Goal: Transaction & Acquisition: Subscribe to service/newsletter

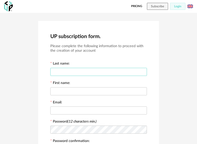
click at [96, 73] on input "text" at bounding box center [98, 72] width 97 height 8
click at [159, 4] on button "Subscribe" at bounding box center [157, 6] width 21 height 7
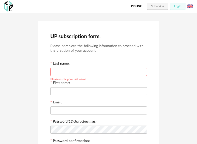
click at [129, 7] on div "Pricing Subscribe Login Français" at bounding box center [160, 6] width 65 height 7
click at [135, 6] on link "Pricing" at bounding box center [136, 6] width 11 height 7
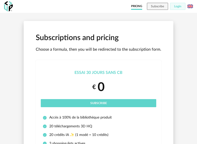
click at [191, 6] on img at bounding box center [191, 7] width 6 height 6
click at [182, 21] on li "Français" at bounding box center [177, 19] width 30 height 9
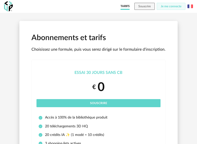
click at [192, 7] on img at bounding box center [191, 7] width 6 height 6
click at [183, 18] on li "English" at bounding box center [177, 19] width 28 height 9
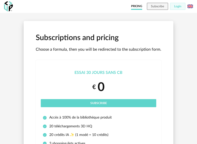
click at [112, 40] on h1 "Subscriptions and pricing" at bounding box center [99, 38] width 126 height 10
drag, startPoint x: 71, startPoint y: 47, endPoint x: 92, endPoint y: 44, distance: 20.8
click at [172, 10] on button "Login" at bounding box center [177, 6] width 15 height 7
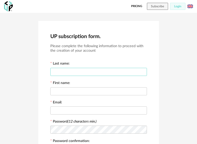
click at [98, 73] on input "text" at bounding box center [98, 72] width 97 height 8
click at [94, 73] on input "********" at bounding box center [98, 72] width 97 height 8
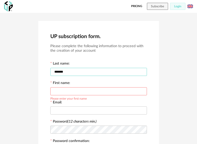
type input "*******"
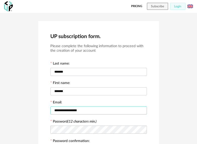
type input "**********"
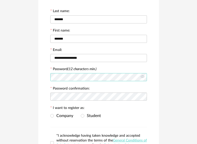
scroll to position [109, 0]
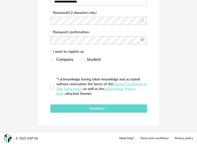
click at [143, 37] on icon at bounding box center [143, 40] width 6 height 10
click at [144, 20] on icon at bounding box center [143, 21] width 6 height 10
click at [126, 62] on div "Company Student" at bounding box center [98, 60] width 97 height 10
click at [115, 31] on div "Password confirmation: The confirmation and the password do not match" at bounding box center [98, 37] width 97 height 15
click at [82, 60] on span at bounding box center [83, 60] width 4 height 4
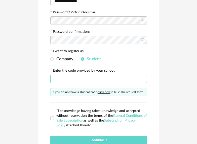
click at [64, 79] on input "text" at bounding box center [98, 79] width 97 height 8
click at [69, 57] on div "Company Student" at bounding box center [98, 59] width 97 height 10
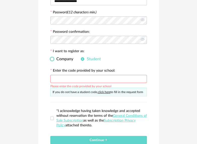
click at [68, 60] on span "Company" at bounding box center [63, 59] width 19 height 4
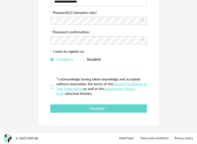
click at [53, 86] on span at bounding box center [52, 87] width 4 height 4
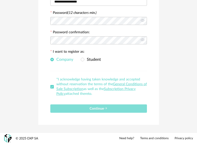
click at [78, 109] on button "Continue" at bounding box center [98, 108] width 97 height 8
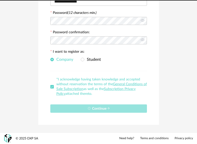
scroll to position [0, 0]
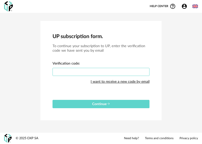
click at [101, 71] on input "text" at bounding box center [100, 72] width 97 height 8
type input "****"
click at [52, 100] on button "Continue" at bounding box center [100, 104] width 97 height 8
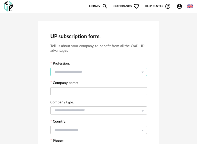
click at [95, 72] on input "text" at bounding box center [98, 72] width 97 height 8
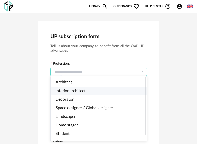
click at [74, 92] on span "Interior architect" at bounding box center [71, 91] width 30 height 4
type input "**********"
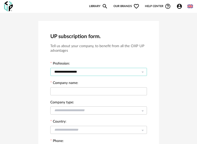
click at [84, 73] on input "**********" at bounding box center [98, 72] width 97 height 8
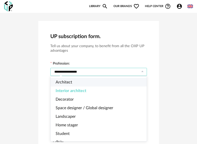
click at [103, 74] on input "**********" at bounding box center [98, 72] width 97 height 8
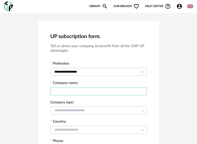
click at [82, 94] on input "text" at bounding box center [98, 91] width 97 height 8
type input "*"
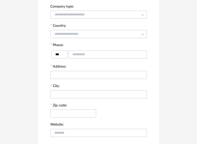
scroll to position [84, 0]
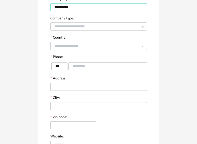
type input "**********"
click at [74, 51] on div at bounding box center [98, 46] width 97 height 10
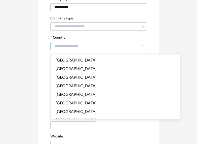
click at [75, 48] on input "text" at bounding box center [98, 46] width 97 height 8
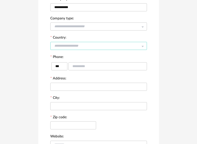
click at [75, 47] on input "text" at bounding box center [98, 46] width 97 height 8
click at [74, 61] on div at bounding box center [98, 61] width 95 height 2
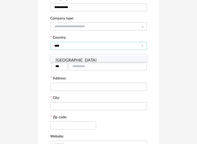
click at [76, 62] on li "Indonesia" at bounding box center [101, 60] width 101 height 9
type input "*********"
type input "***"
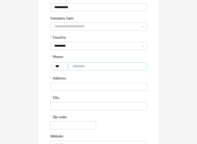
click at [73, 66] on input "text" at bounding box center [108, 66] width 79 height 8
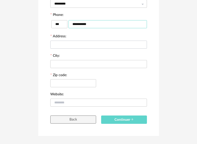
type input "**********"
click at [83, 48] on input "text" at bounding box center [98, 45] width 97 height 8
type input "*******"
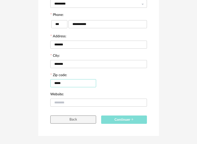
type input "*****"
click at [135, 122] on button "Continuer" at bounding box center [124, 119] width 46 height 8
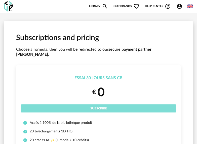
click at [118, 104] on button "Subscribe" at bounding box center [98, 108] width 155 height 8
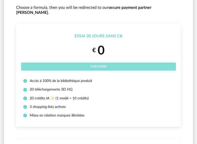
scroll to position [84, 0]
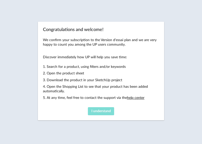
click at [105, 111] on span "I understand" at bounding box center [100, 111] width 19 height 4
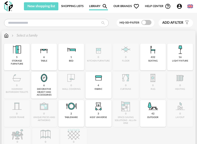
click at [21, 54] on img at bounding box center [17, 50] width 12 height 12
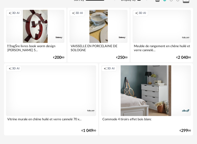
scroll to position [72, 0]
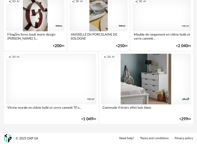
click at [142, 83] on div "Creation icon 3D AI" at bounding box center [146, 79] width 90 height 51
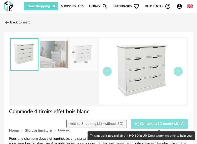
click at [163, 124] on span "Generate a 3D model with AI" at bounding box center [162, 124] width 45 height 4
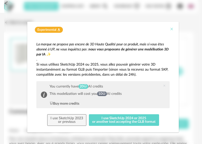
click at [169, 28] on icon "Close" at bounding box center [171, 29] width 4 height 4
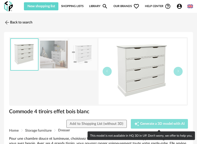
click at [167, 124] on span "Generate a 3D model with AI" at bounding box center [162, 124] width 45 height 4
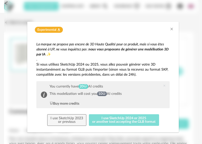
click at [119, 122] on button "I use SketchUp 2024 or 2025 or another tool accepting the GLB format" at bounding box center [124, 120] width 70 height 12
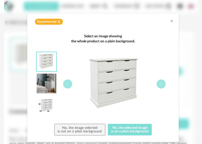
scroll to position [19, 0]
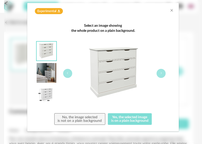
click at [135, 121] on button "Yes, the selected image is on a plain background" at bounding box center [130, 119] width 44 height 12
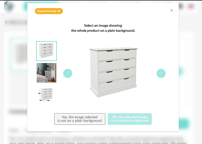
scroll to position [0, 0]
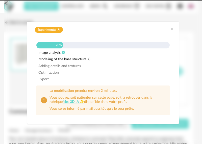
click at [135, 64] on div "Adding details and textures" at bounding box center [102, 66] width 133 height 5
click at [171, 29] on icon "Close" at bounding box center [171, 29] width 4 height 4
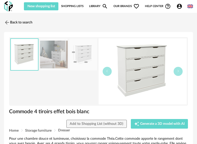
click at [12, 5] on img at bounding box center [8, 6] width 9 height 10
click at [45, 5] on span "New shopping list" at bounding box center [41, 7] width 28 height 4
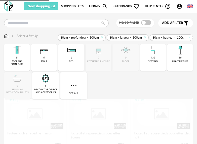
scroll to position [42, 0]
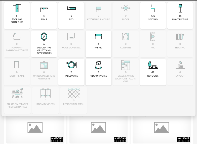
click at [50, 45] on div "6 decorative object and accessories" at bounding box center [44, 43] width 26 height 27
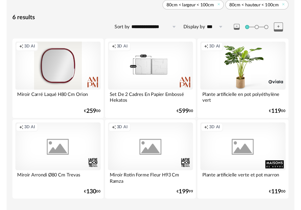
scroll to position [22, 0]
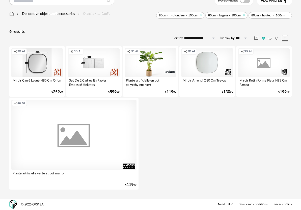
click at [41, 71] on div "Creation icon 3D AI" at bounding box center [37, 62] width 52 height 29
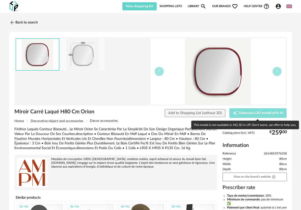
click at [197, 115] on button "Creation icon Generate a 3D model with AI" at bounding box center [257, 113] width 57 height 10
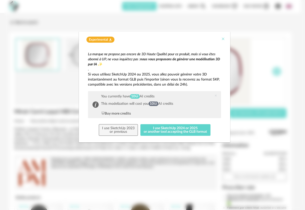
drag, startPoint x: 217, startPoint y: 40, endPoint x: 222, endPoint y: 37, distance: 5.4
click at [197, 40] on div "Experimental Flask icon" at bounding box center [154, 40] width 141 height 6
click at [197, 37] on button "Close" at bounding box center [223, 39] width 4 height 5
